Goal: Book appointment/travel/reservation

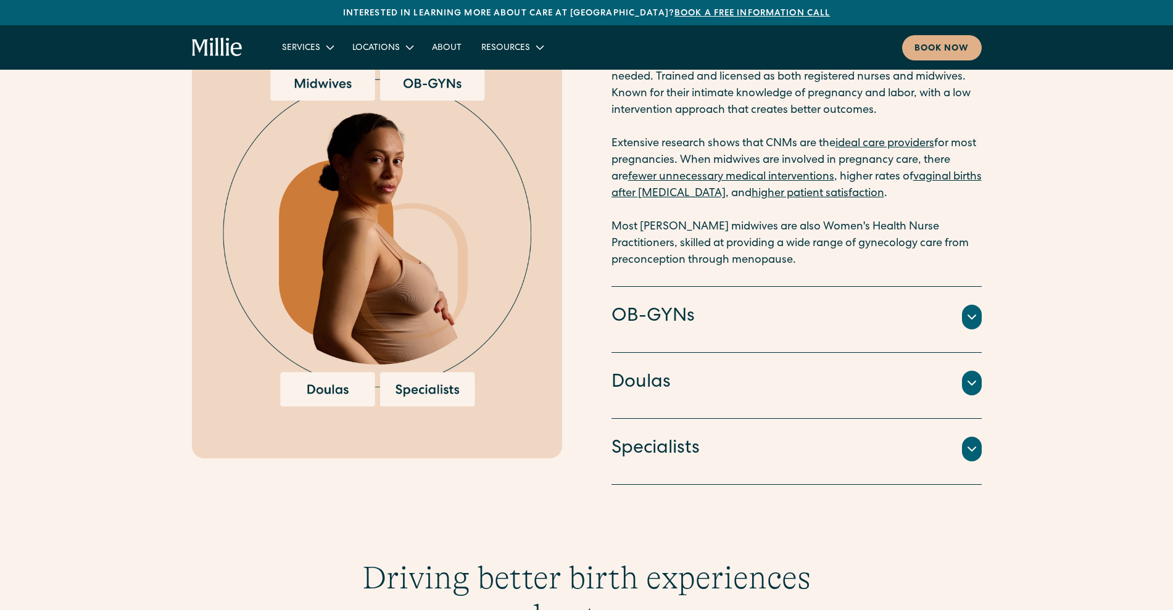
scroll to position [1775, 0]
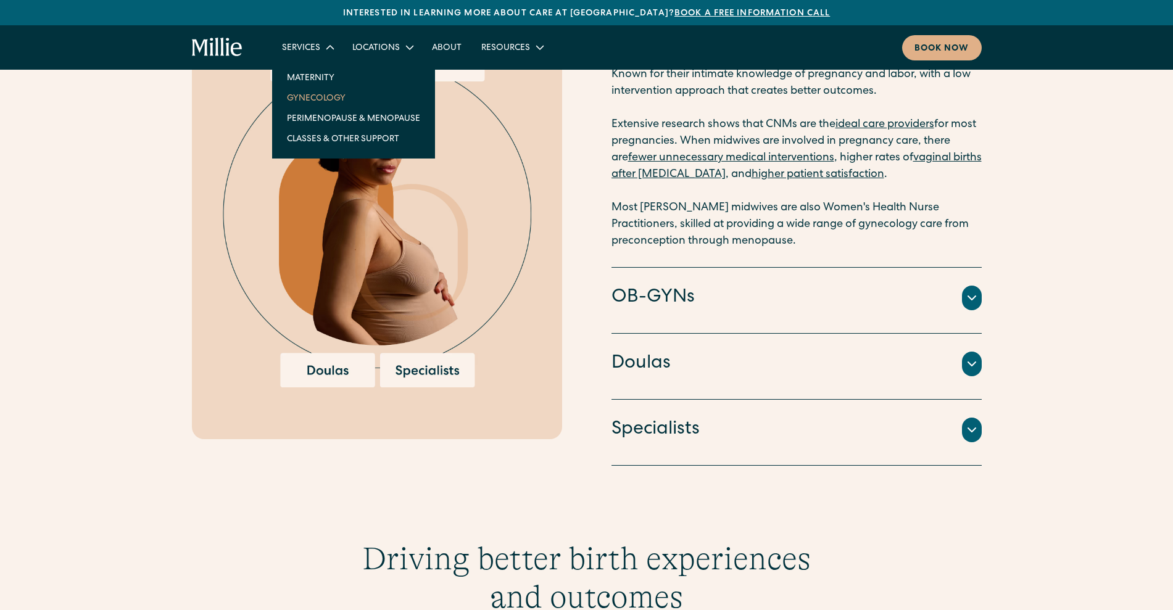
click at [317, 99] on link "Gynecology" at bounding box center [353, 98] width 153 height 20
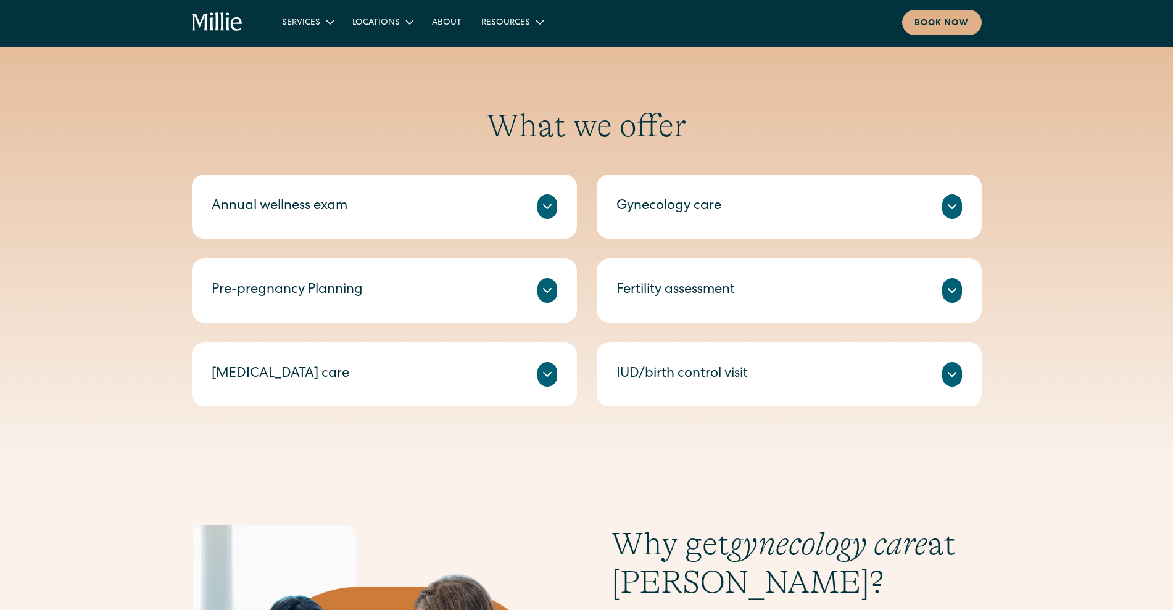
scroll to position [523, 0]
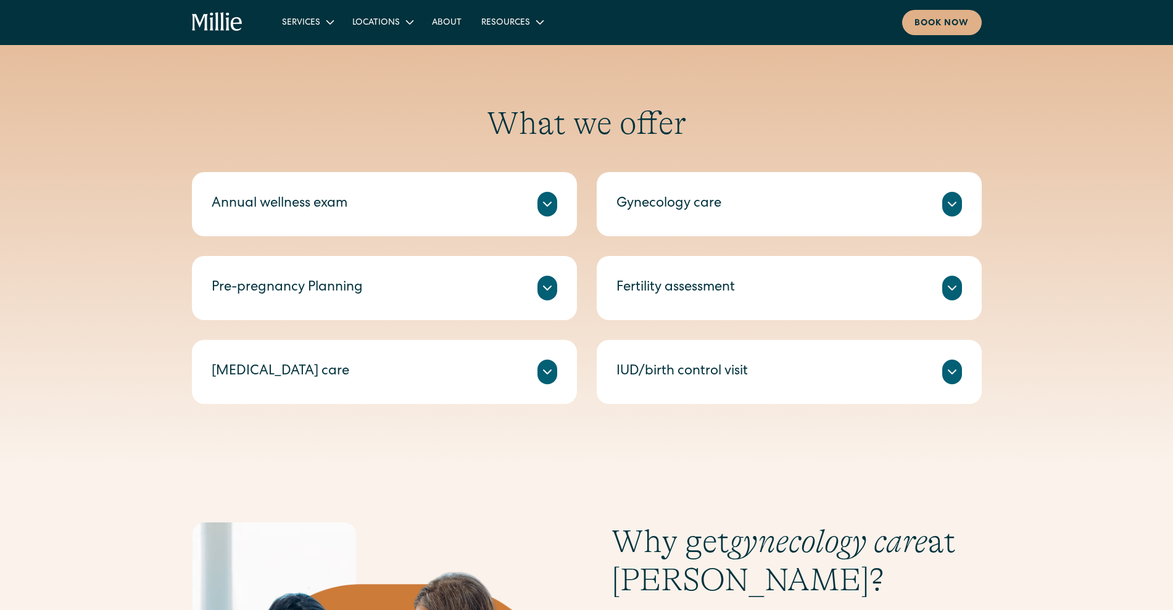
click at [544, 211] on icon at bounding box center [547, 204] width 15 height 15
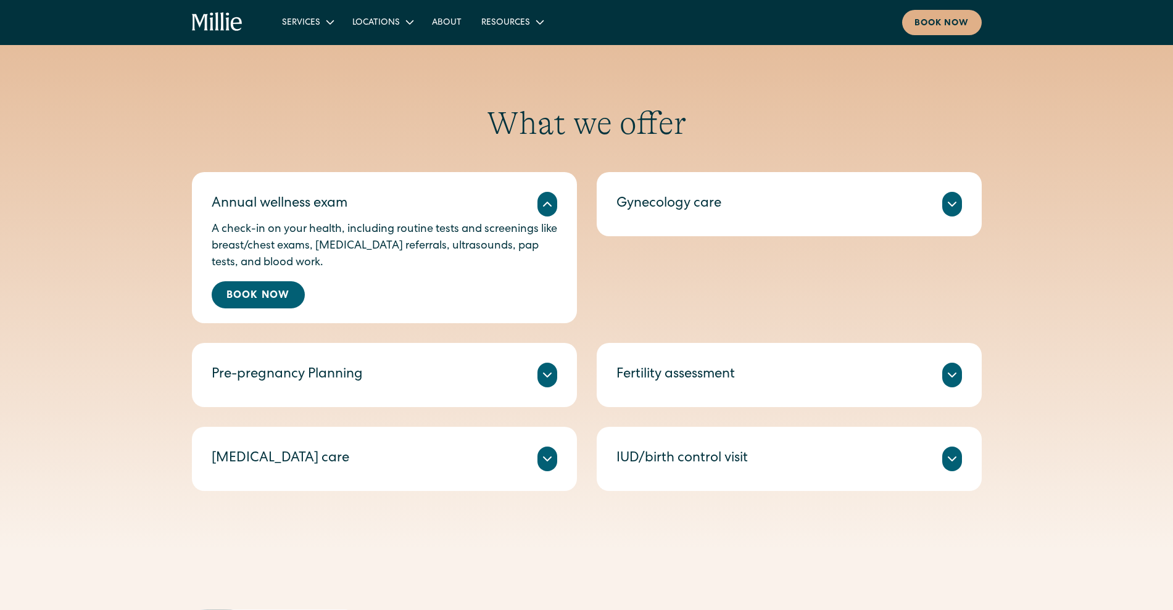
click at [953, 211] on icon at bounding box center [952, 204] width 15 height 15
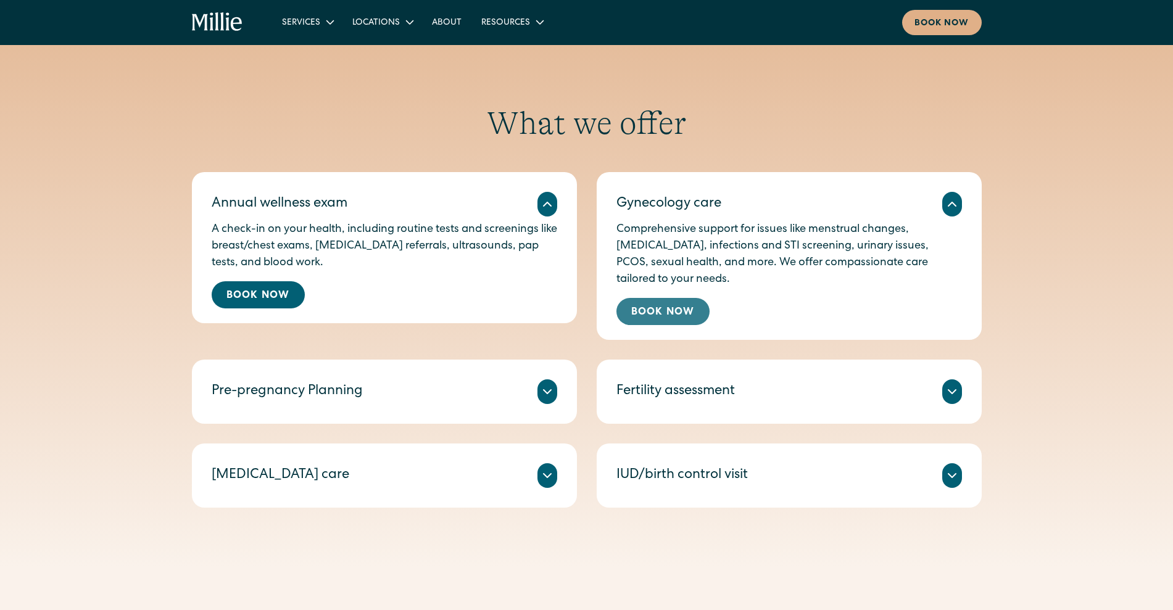
click at [699, 318] on link "Book Now" at bounding box center [663, 311] width 93 height 27
click at [549, 393] on icon at bounding box center [547, 392] width 15 height 15
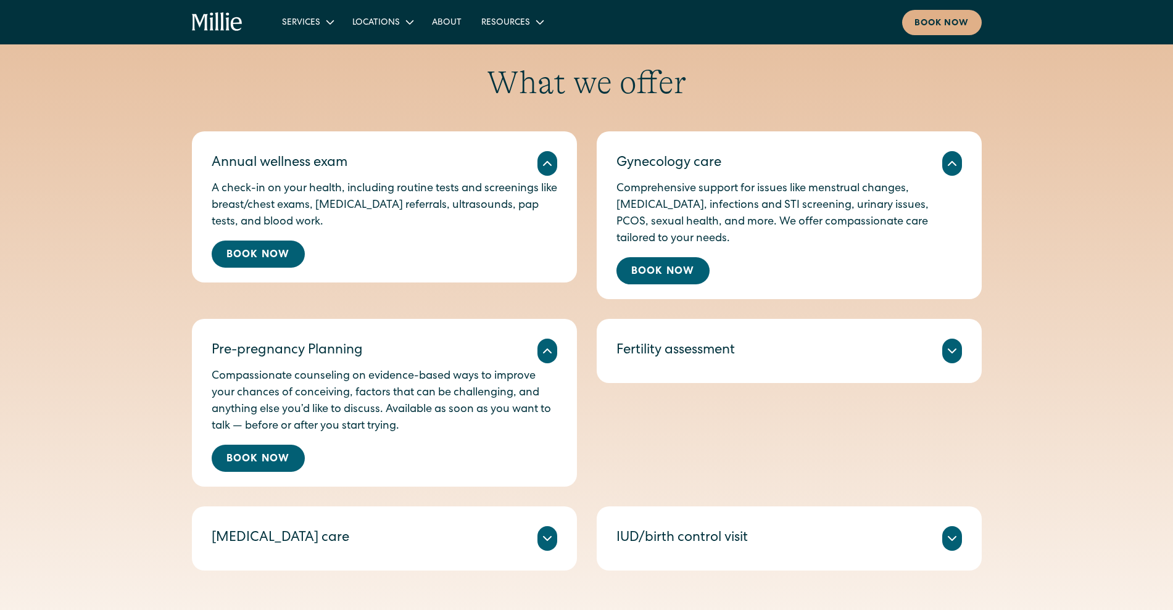
scroll to position [551, 0]
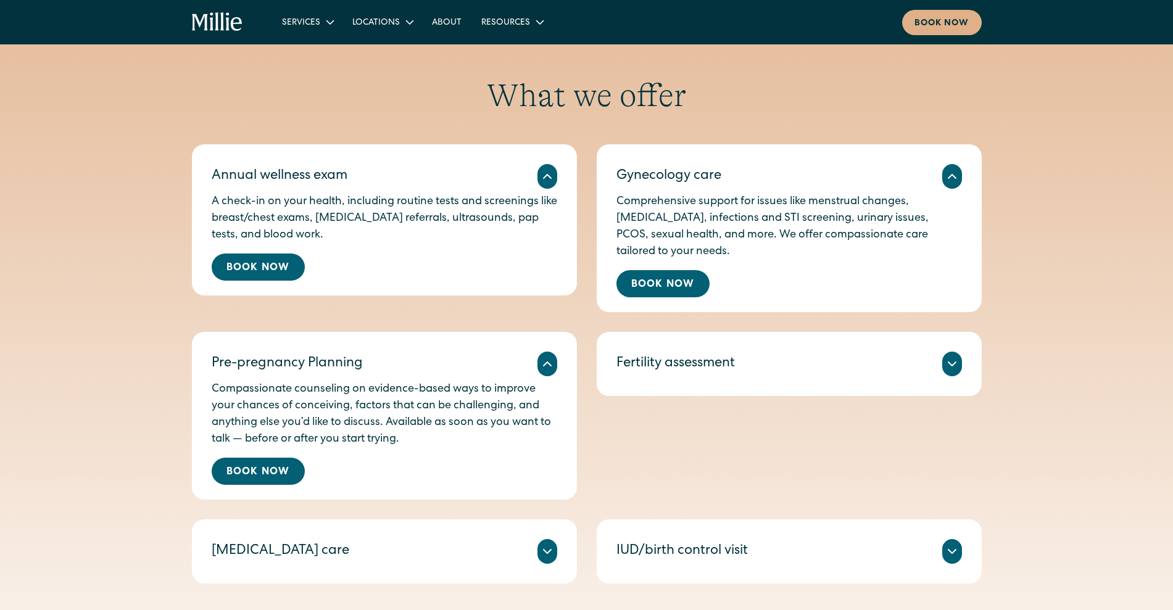
click at [957, 357] on icon at bounding box center [952, 364] width 15 height 15
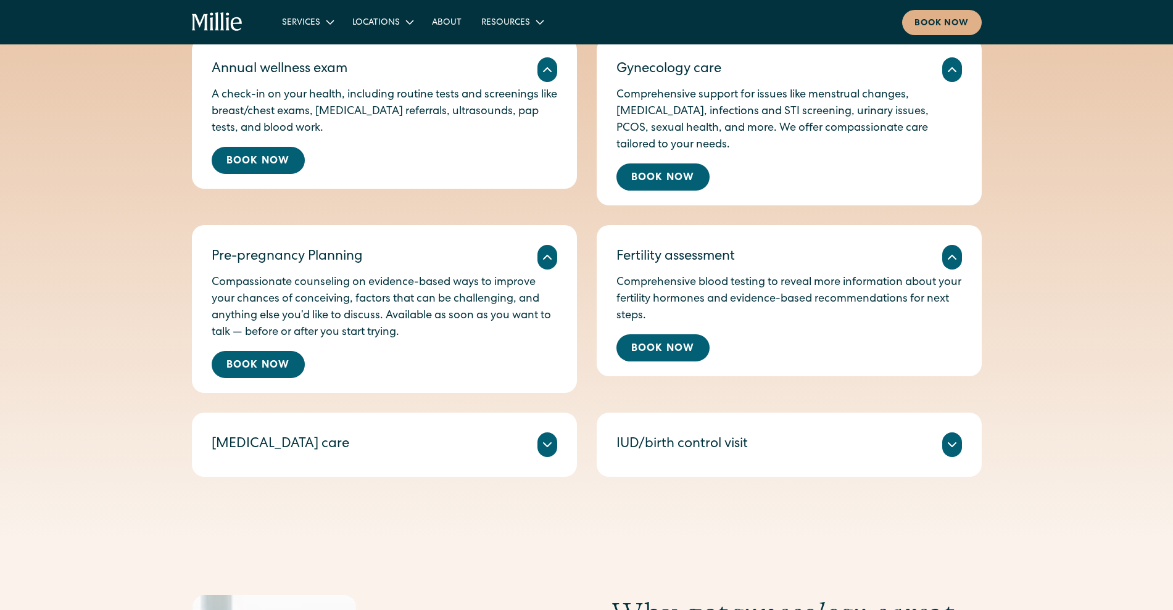
scroll to position [665, 0]
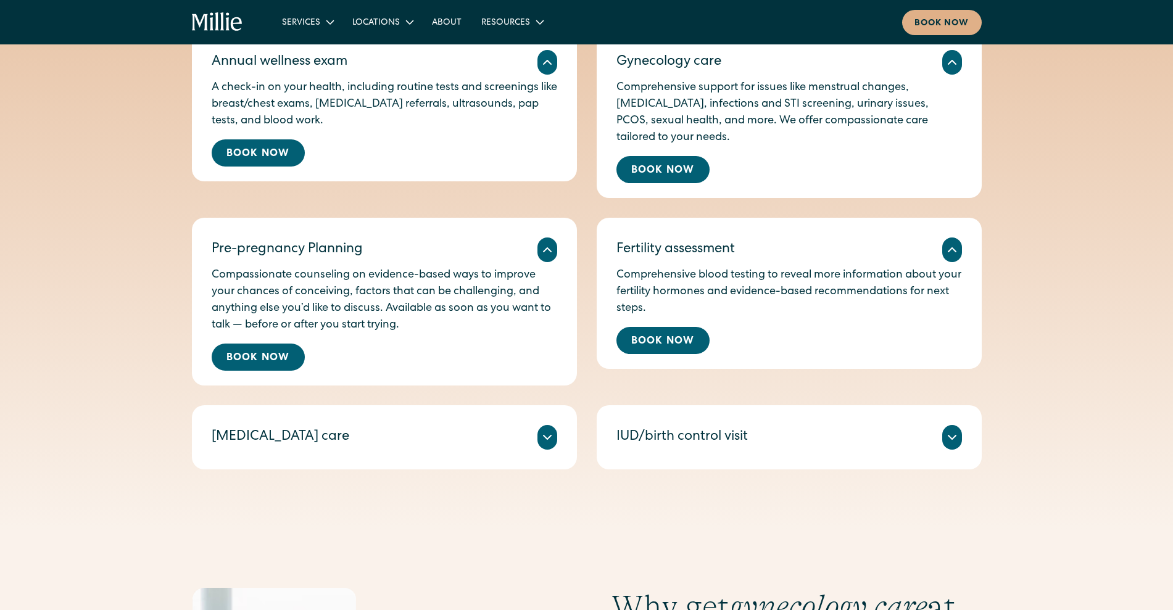
click at [556, 440] on div at bounding box center [548, 437] width 20 height 25
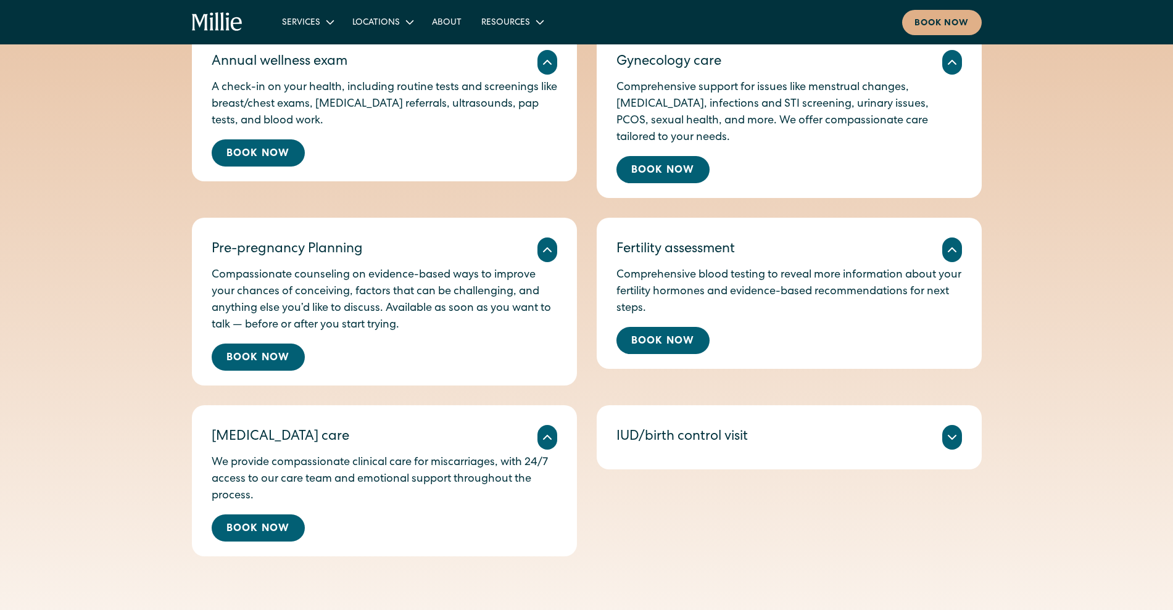
click at [944, 445] on div at bounding box center [953, 437] width 20 height 25
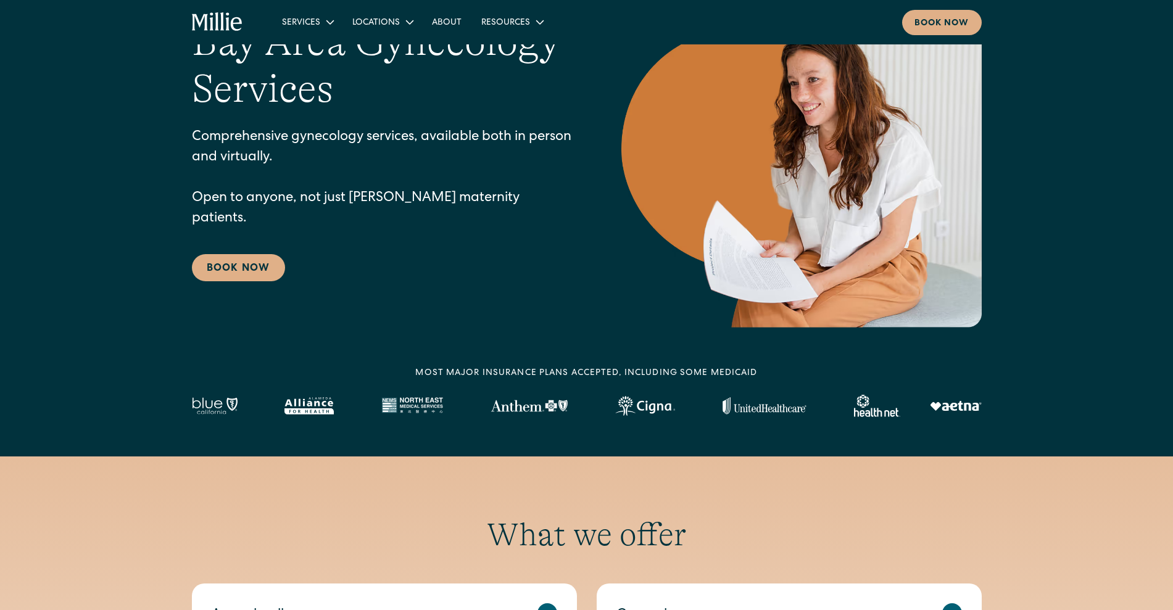
scroll to position [110, 0]
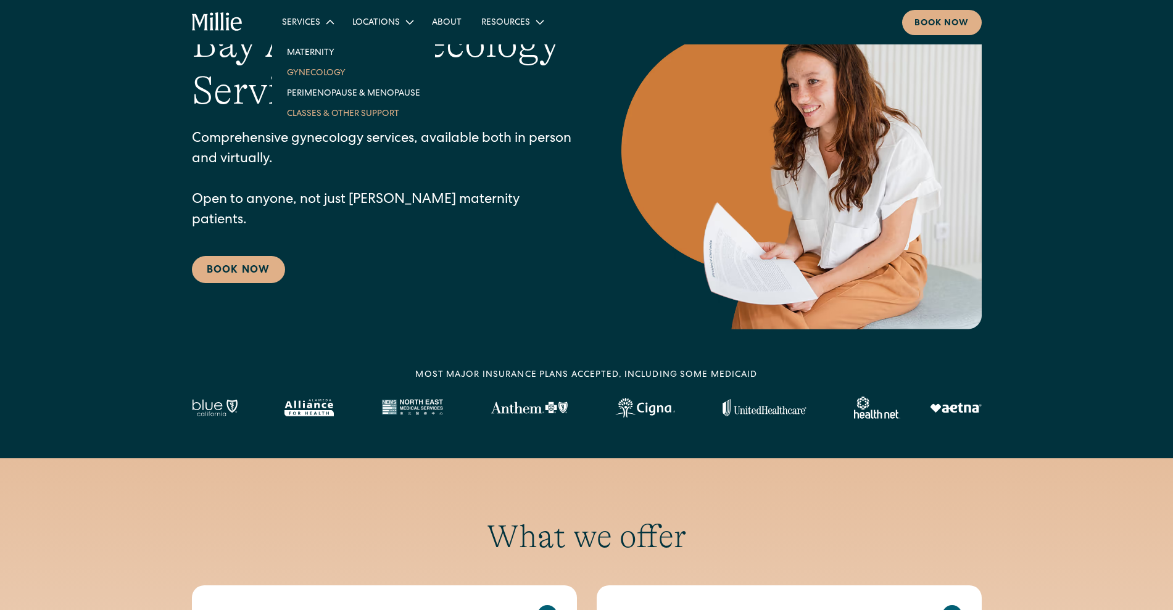
click at [344, 110] on link "Classes & Other Support" at bounding box center [353, 113] width 153 height 20
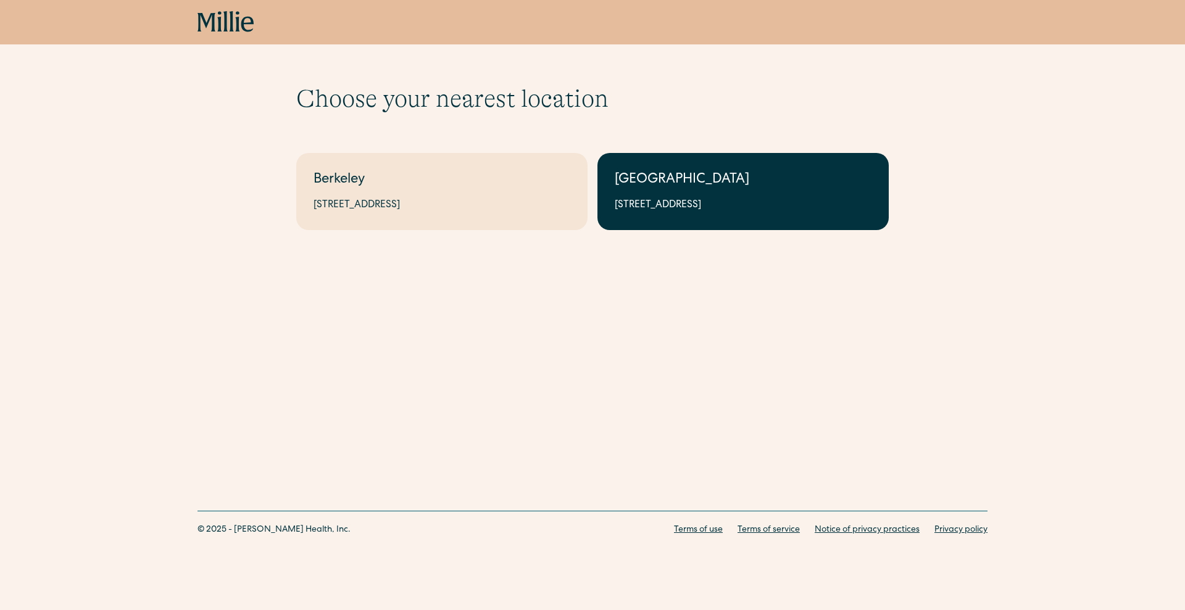
click at [711, 186] on div "[GEOGRAPHIC_DATA]" at bounding box center [743, 180] width 257 height 20
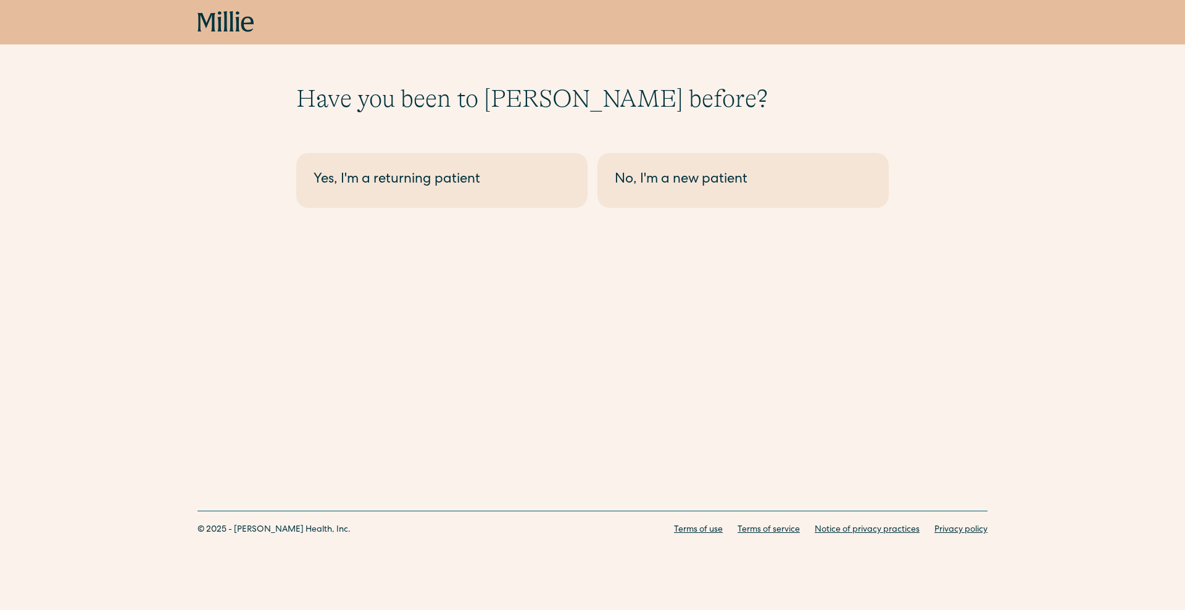
click at [711, 186] on div "No, I'm a new patient" at bounding box center [743, 180] width 257 height 20
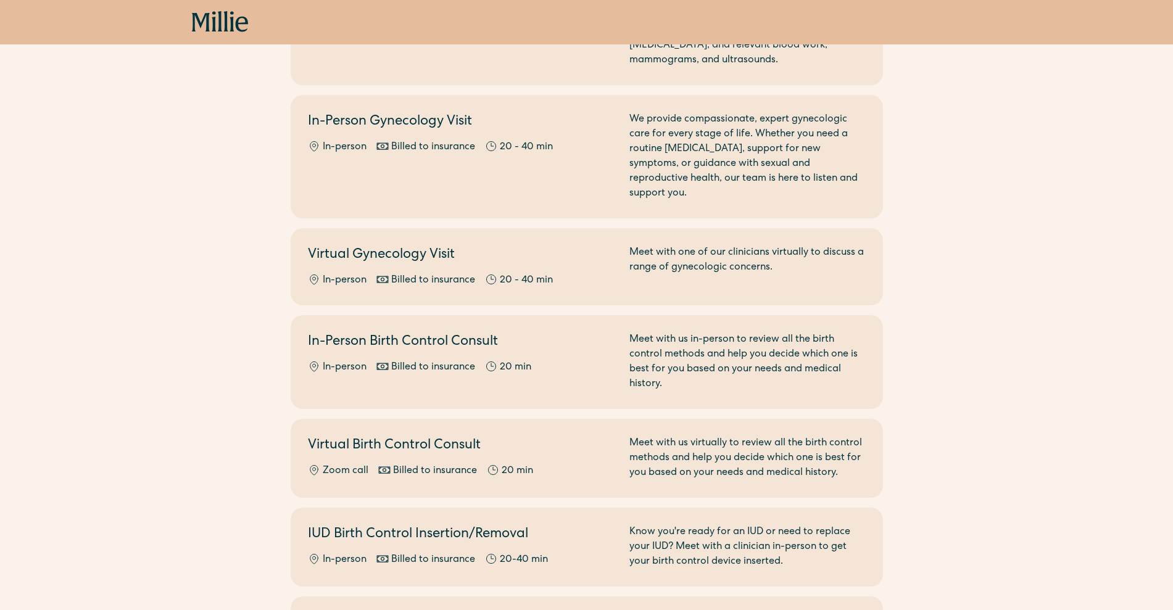
scroll to position [202, 0]
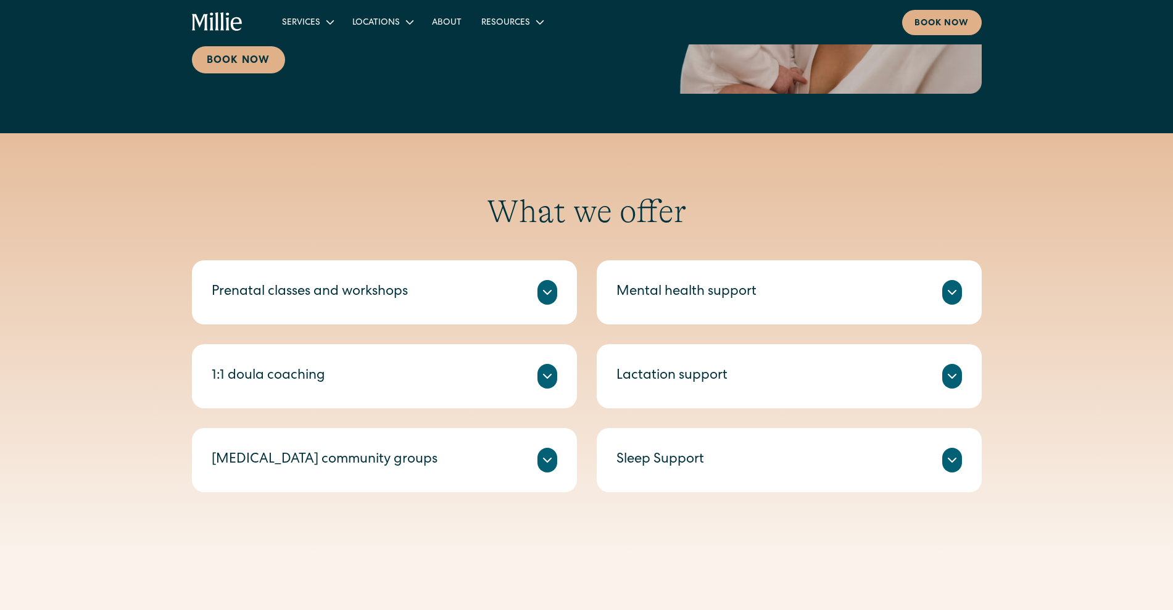
scroll to position [317, 0]
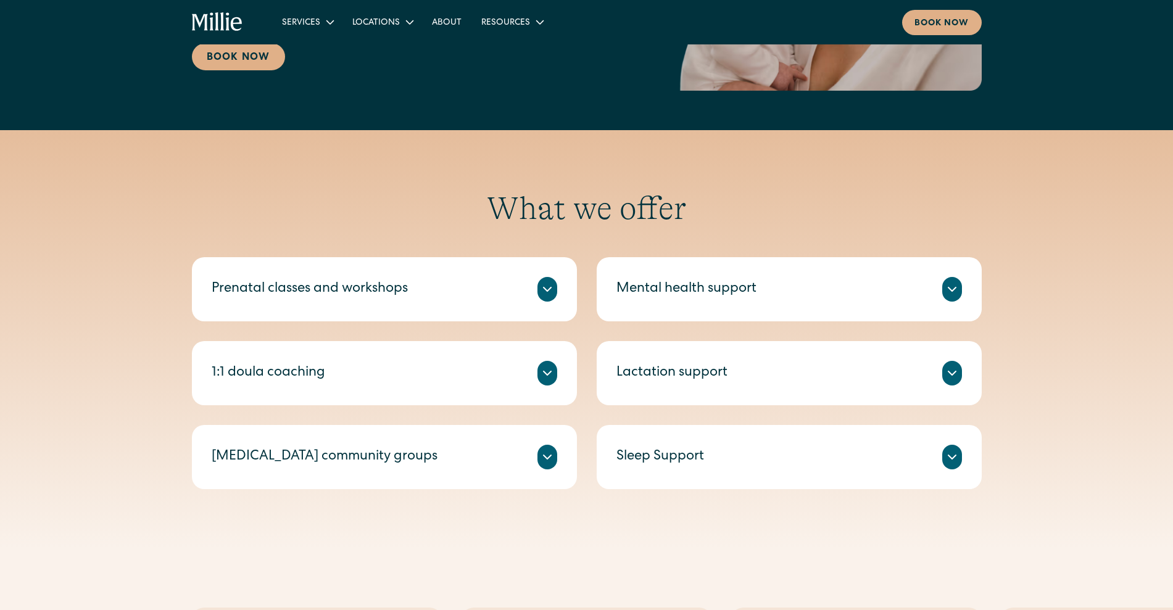
click at [958, 462] on icon at bounding box center [952, 457] width 15 height 15
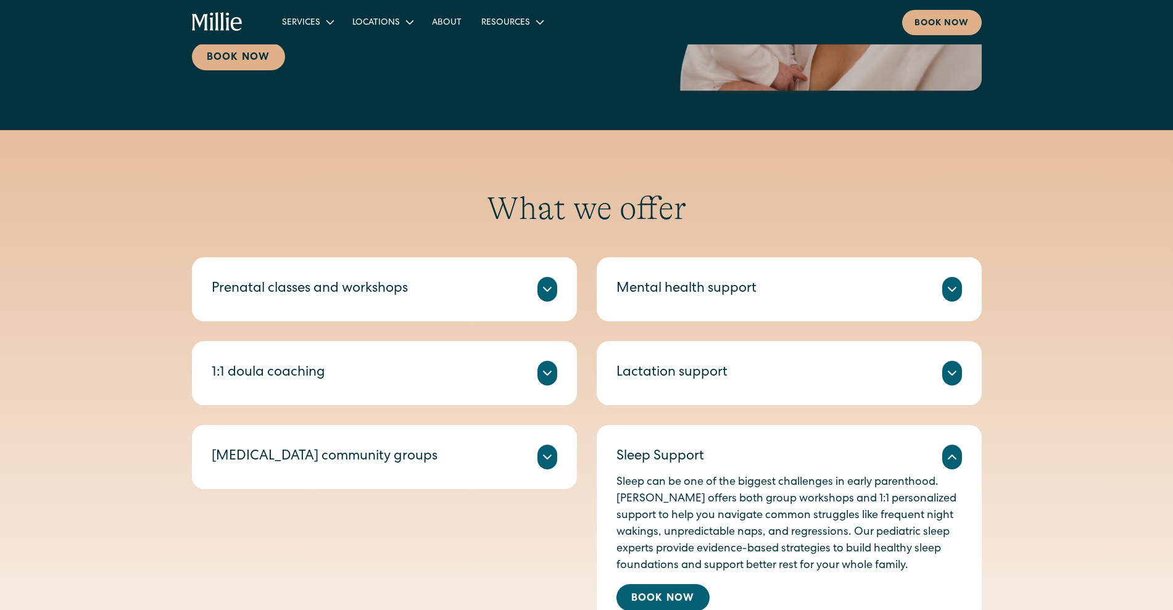
scroll to position [371, 0]
